Goal: Share content

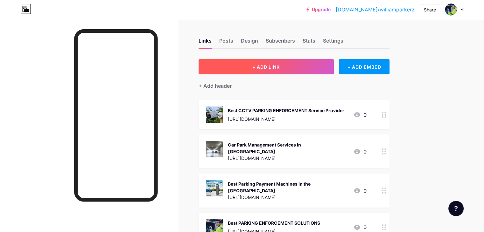
click at [280, 66] on span "+ ADD LINK" at bounding box center [265, 66] width 27 height 5
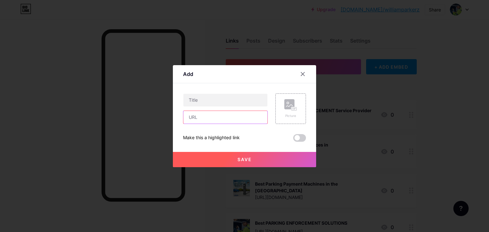
click at [216, 118] on input "text" at bounding box center [225, 117] width 84 height 13
paste input "[URL][DOMAIN_NAME]"
type input "[URL][DOMAIN_NAME]"
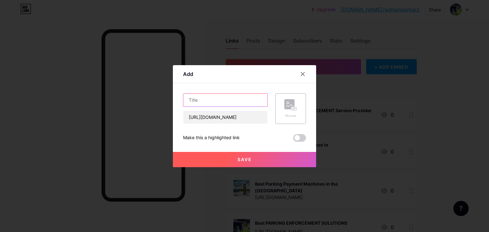
click at [216, 97] on input "text" at bounding box center [225, 100] width 84 height 13
paste input "Self-Ticketing Car Park Management"
type input "Self-Ticketing Car Park Management"
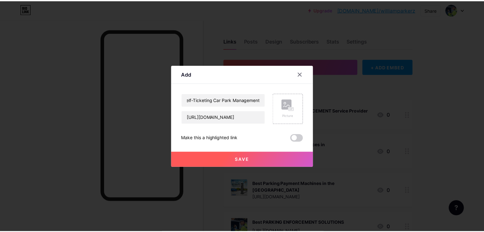
scroll to position [0, 0]
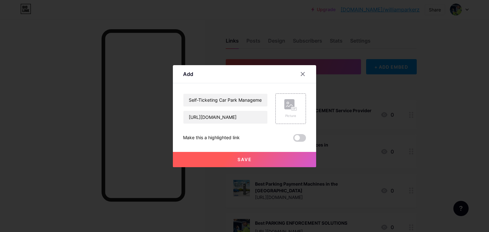
click at [290, 134] on div "Self-Ticketing Car Park Management [URL][DOMAIN_NAME] Picture Make this a highl…" at bounding box center [244, 118] width 123 height 48
click at [294, 136] on span at bounding box center [299, 138] width 13 height 8
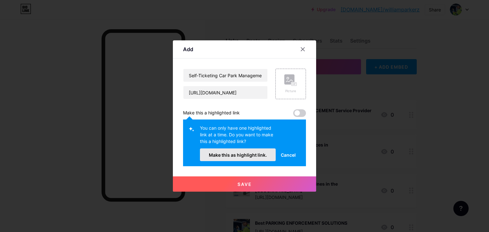
click at [228, 158] on button "Make this as highlight link." at bounding box center [238, 155] width 76 height 13
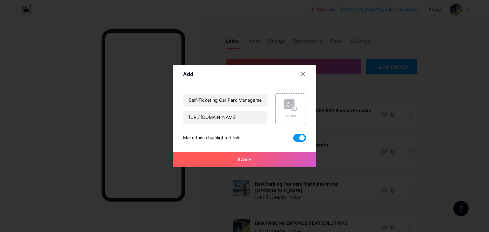
click at [286, 109] on rect at bounding box center [289, 104] width 10 height 10
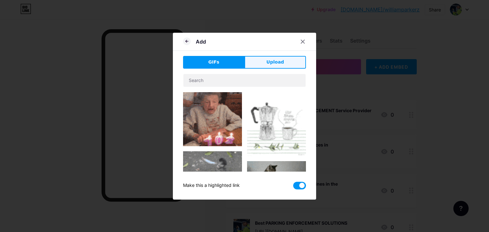
click at [271, 61] on span "Upload" at bounding box center [275, 62] width 18 height 7
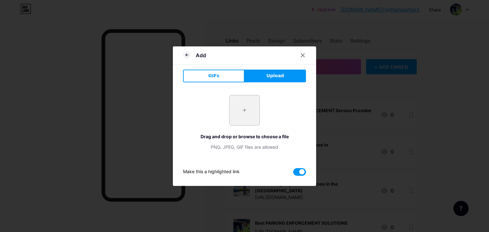
click at [239, 111] on input "file" at bounding box center [245, 111] width 30 height 30
type input "C:\fakepath\self-ticketing-parking-jump.png"
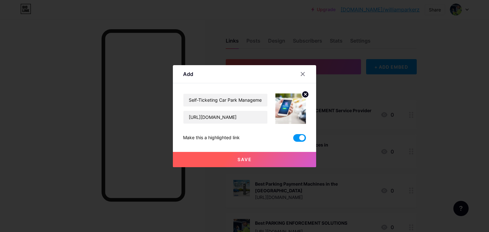
click at [256, 157] on button "Save" at bounding box center [244, 159] width 143 height 15
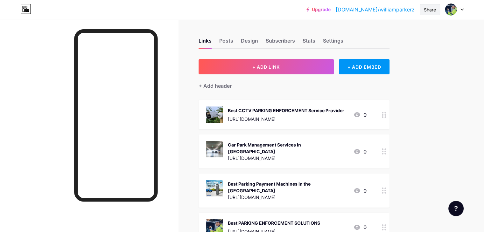
click at [426, 8] on div "Share" at bounding box center [430, 9] width 12 height 7
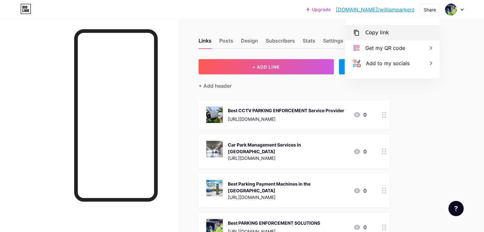
click at [420, 28] on div "Copy link" at bounding box center [392, 32] width 95 height 15
